Goal: Task Accomplishment & Management: Use online tool/utility

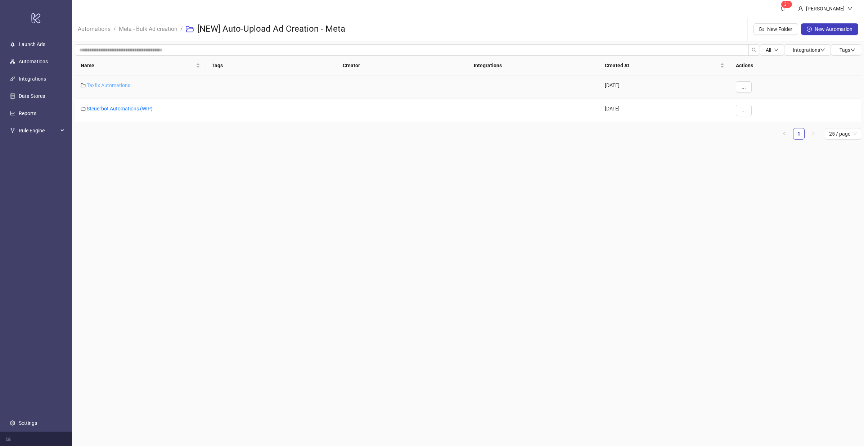
click at [113, 84] on link "Taxfix Automations" at bounding box center [109, 85] width 44 height 6
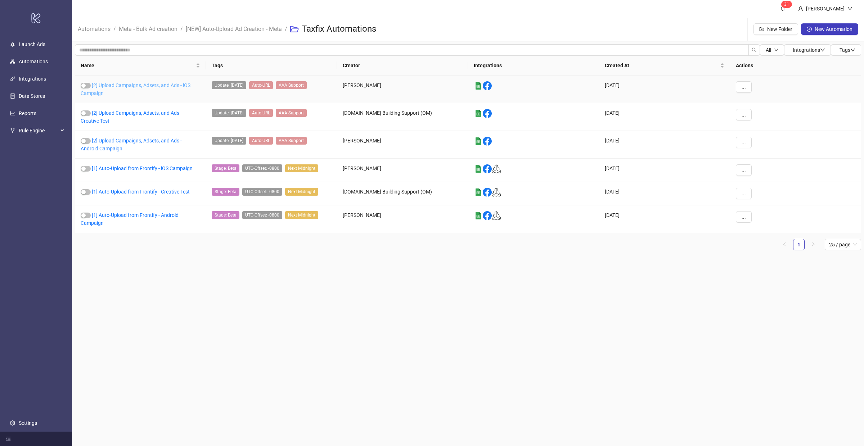
click at [141, 85] on link "[2] Upload Campaigns, Adsets, and Ads - iOS Campaign" at bounding box center [136, 89] width 110 height 14
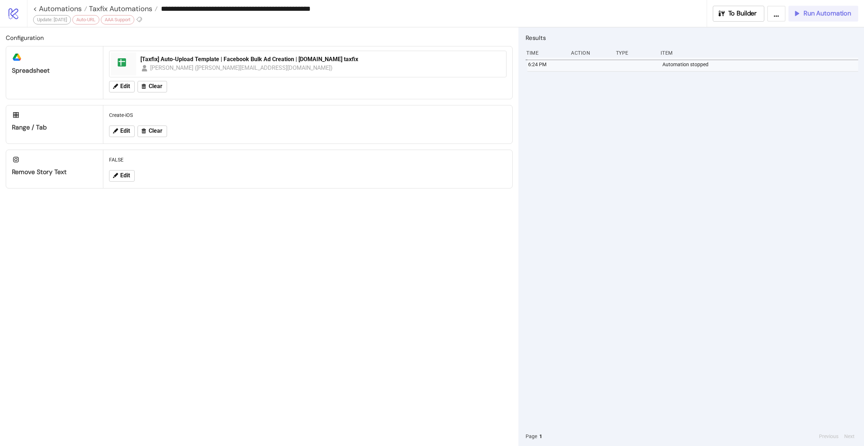
click at [814, 15] on span "Run Automation" at bounding box center [827, 13] width 48 height 8
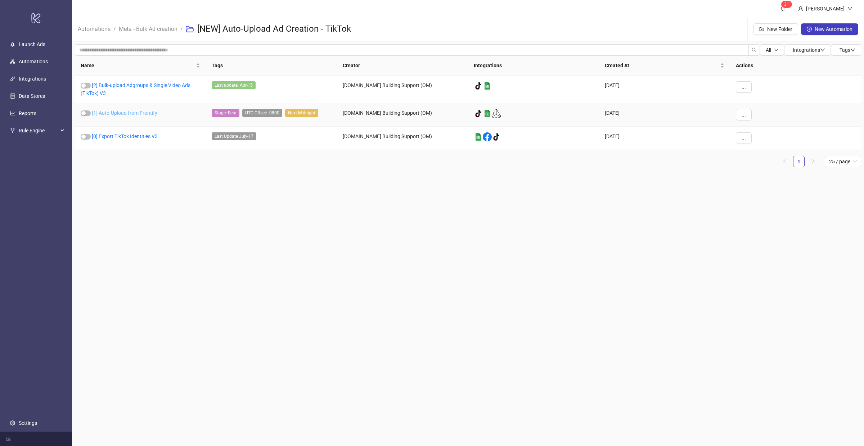
click at [123, 113] on link "[1] Auto-Upload from Frontify" at bounding box center [125, 113] width 66 height 6
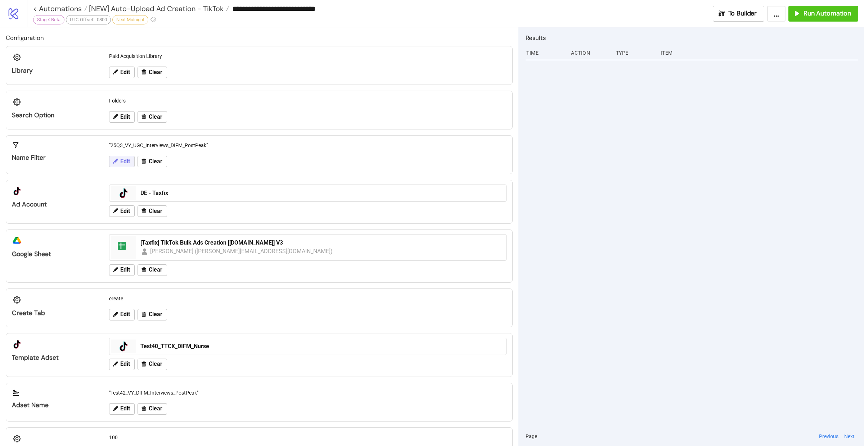
click at [131, 162] on button "Edit" at bounding box center [122, 162] width 26 height 12
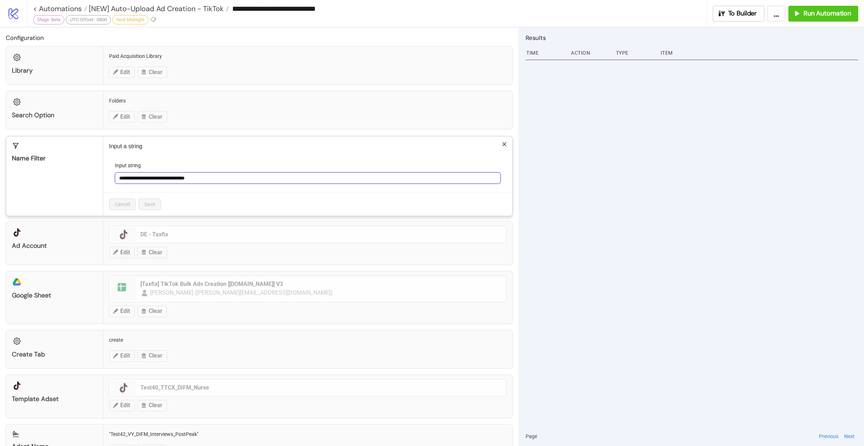
click at [235, 177] on input "**********" at bounding box center [308, 178] width 386 height 12
click at [502, 143] on icon "close" at bounding box center [504, 144] width 5 height 5
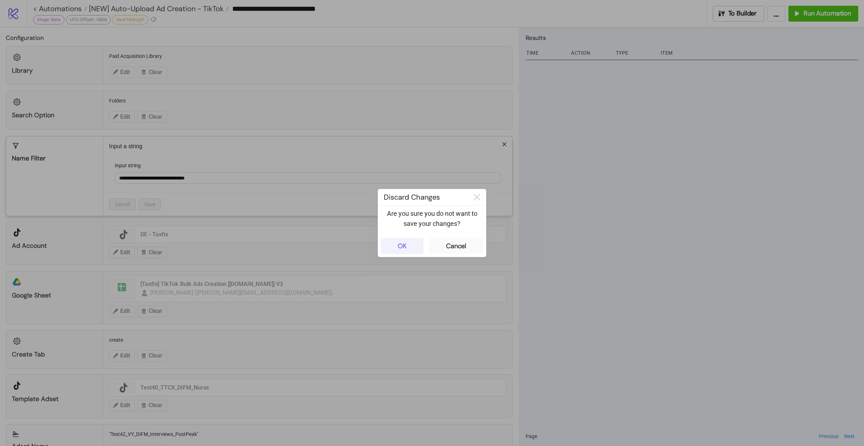
click at [401, 251] on button "OK" at bounding box center [402, 246] width 42 height 16
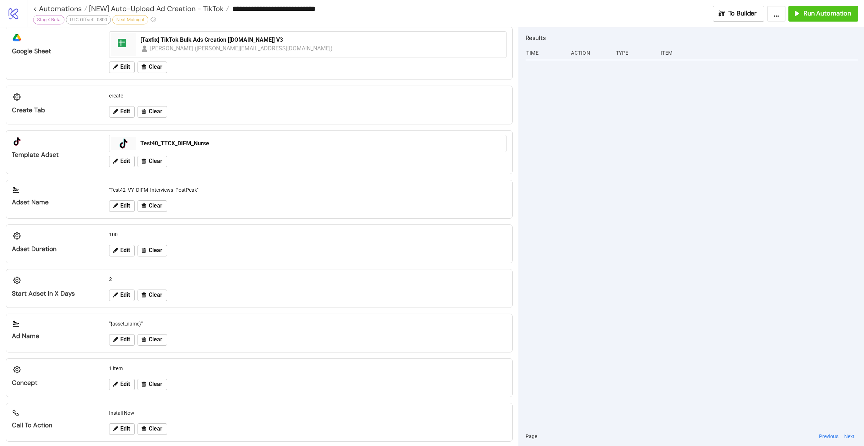
scroll to position [338, 0]
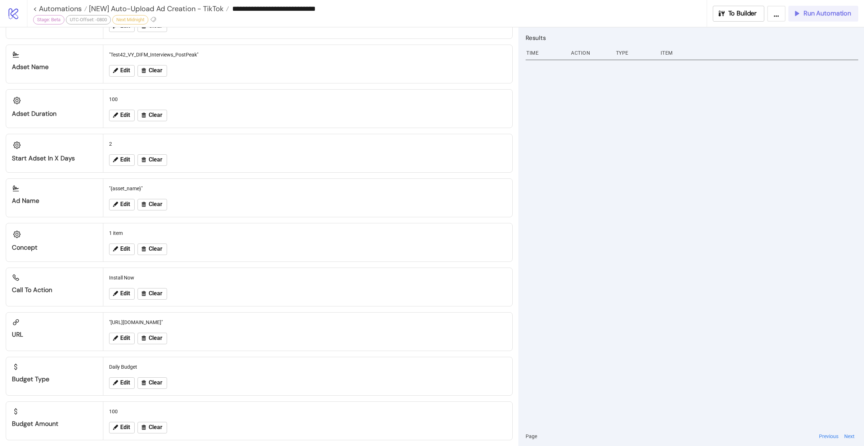
click at [833, 15] on span "Run Automation" at bounding box center [827, 13] width 48 height 8
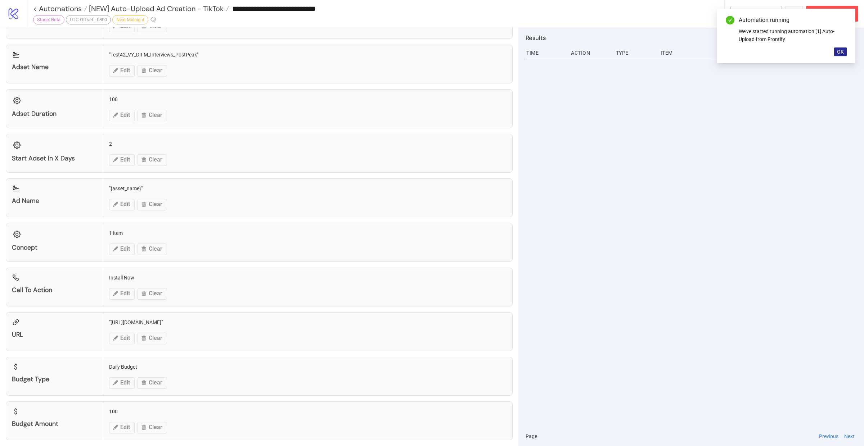
click at [838, 53] on span "OK" at bounding box center [840, 52] width 7 height 6
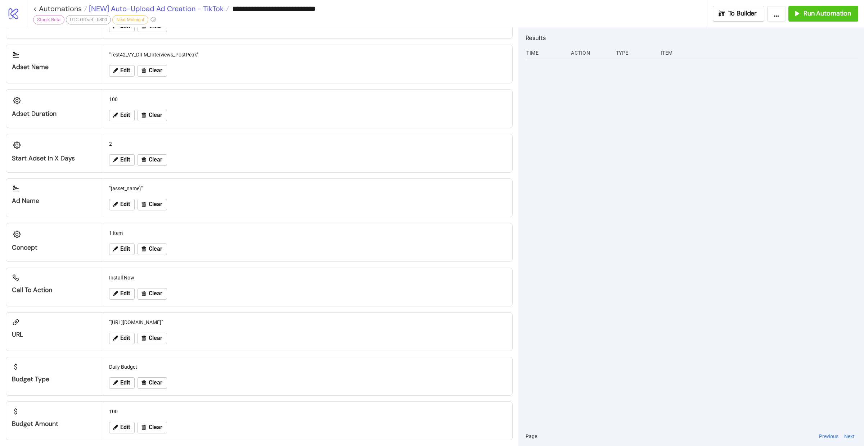
click at [175, 6] on span "[NEW] Auto-Upload Ad Creation - TikTok" at bounding box center [155, 8] width 136 height 9
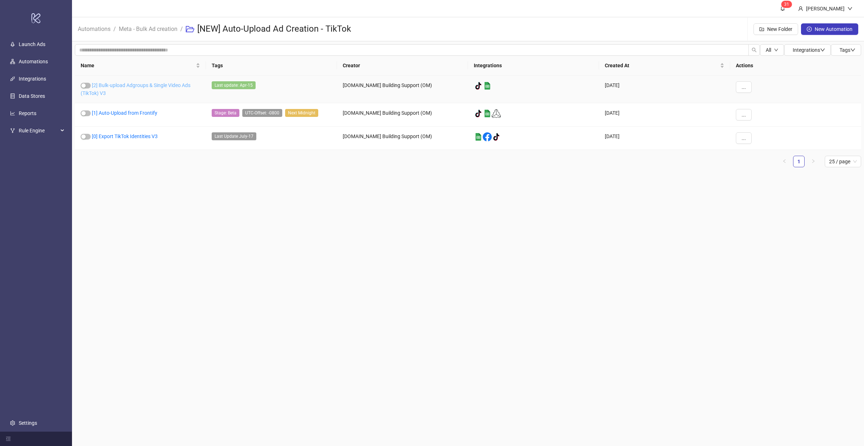
click at [143, 86] on link "[2] Bulk-upload Adgroups & Single Video Ads (TikTok) V3" at bounding box center [136, 89] width 110 height 14
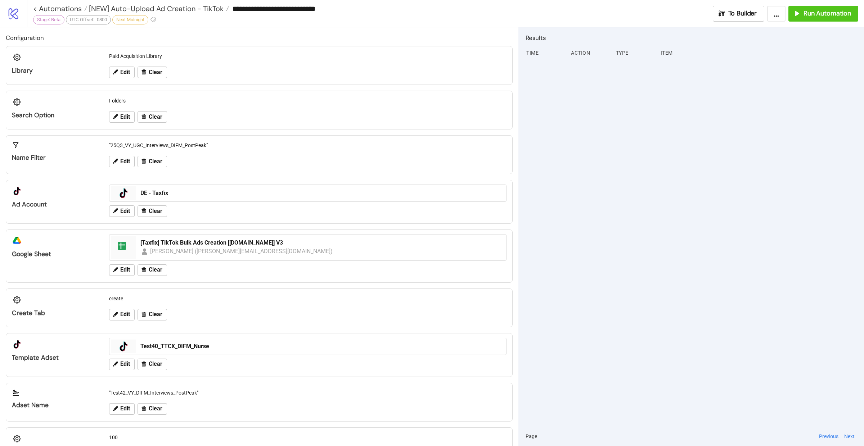
type input "**********"
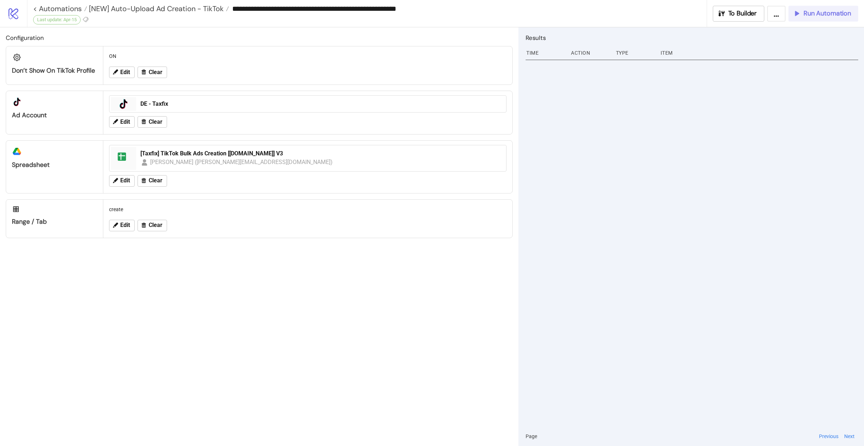
click at [825, 15] on span "Run Automation" at bounding box center [827, 13] width 48 height 8
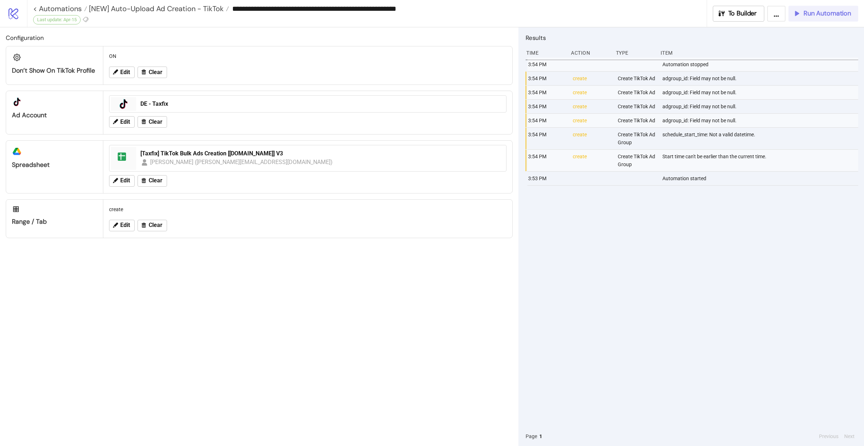
click at [811, 17] on span "Run Automation" at bounding box center [827, 13] width 48 height 8
